Goal: Information Seeking & Learning: Learn about a topic

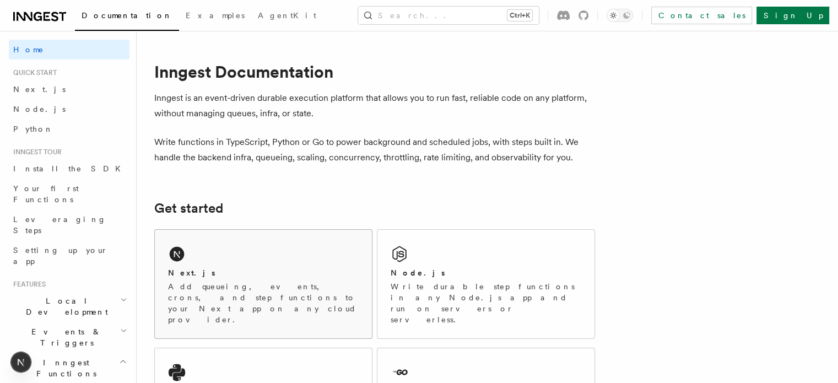
click at [196, 273] on h2 "Next.js" at bounding box center [191, 272] width 47 height 11
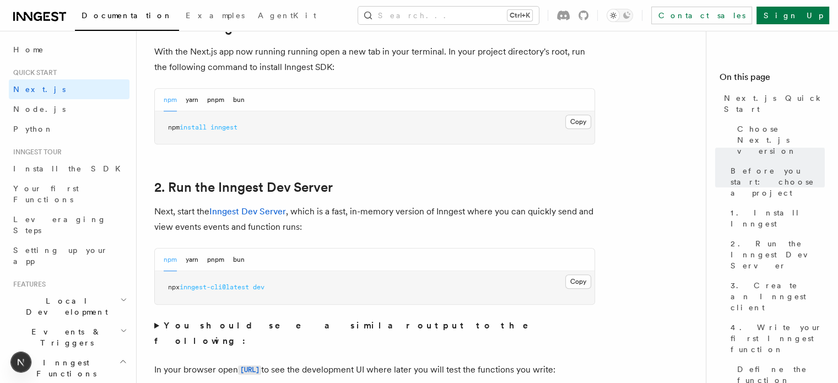
scroll to position [641, 0]
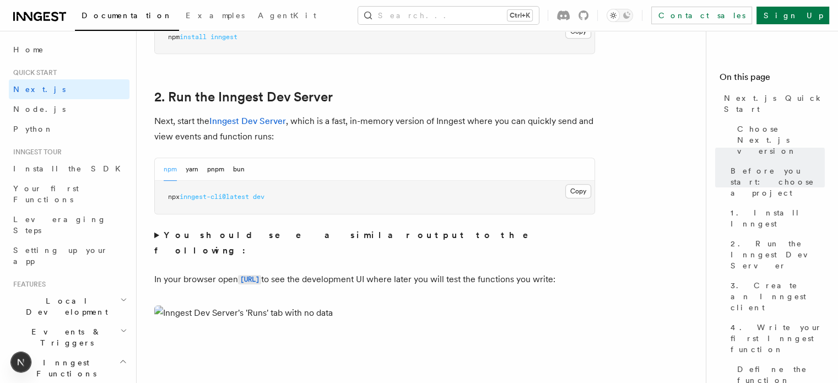
scroll to position [747, 0]
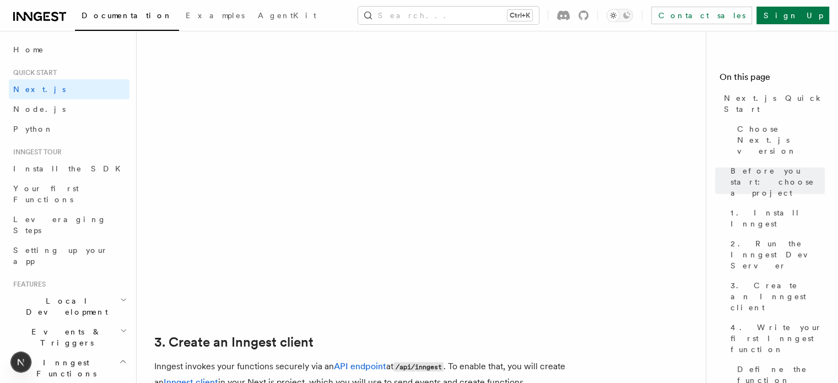
scroll to position [1037, 0]
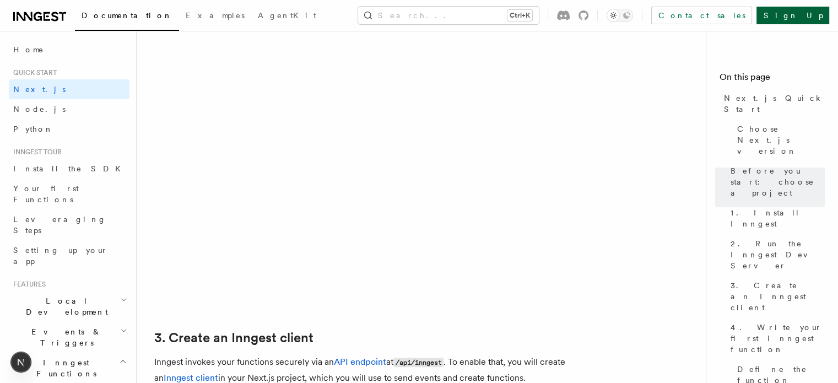
click at [807, 16] on link "Sign Up" at bounding box center [793, 16] width 73 height 18
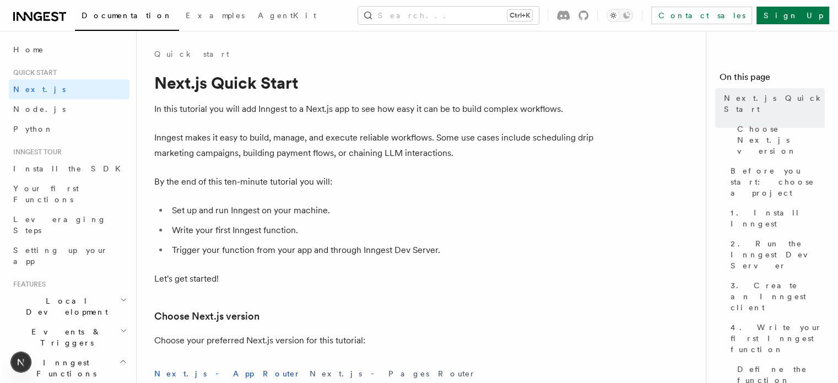
click at [55, 19] on icon at bounding box center [54, 16] width 7 height 9
